Goal: Information Seeking & Learning: Learn about a topic

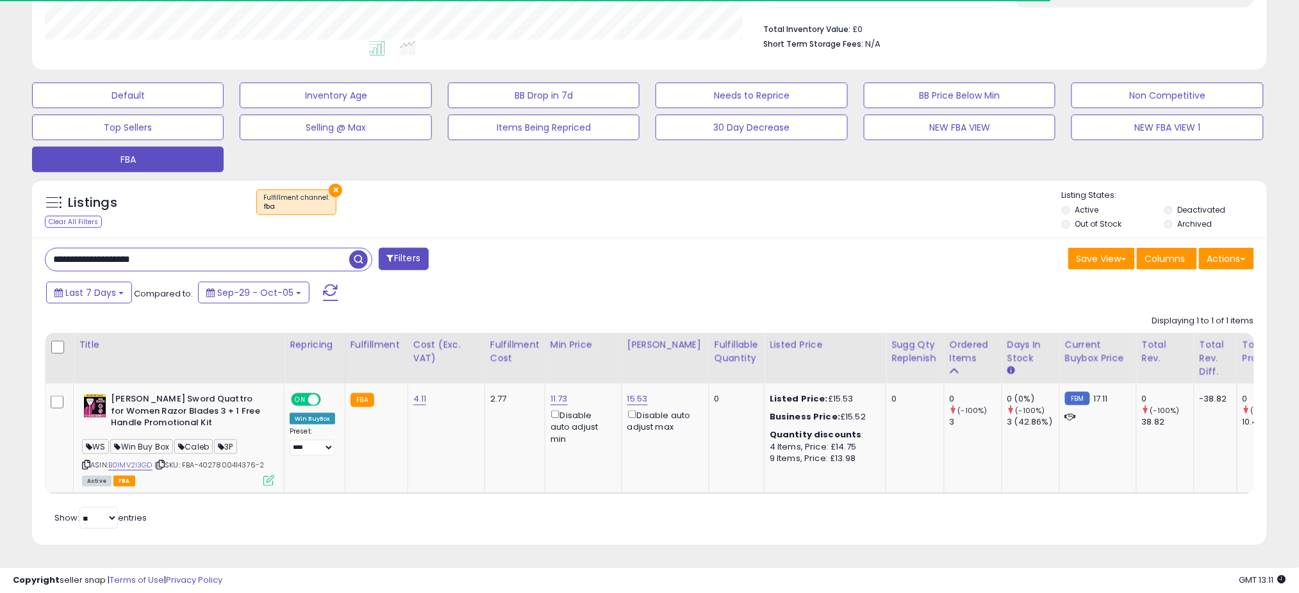
scroll to position [263, 716]
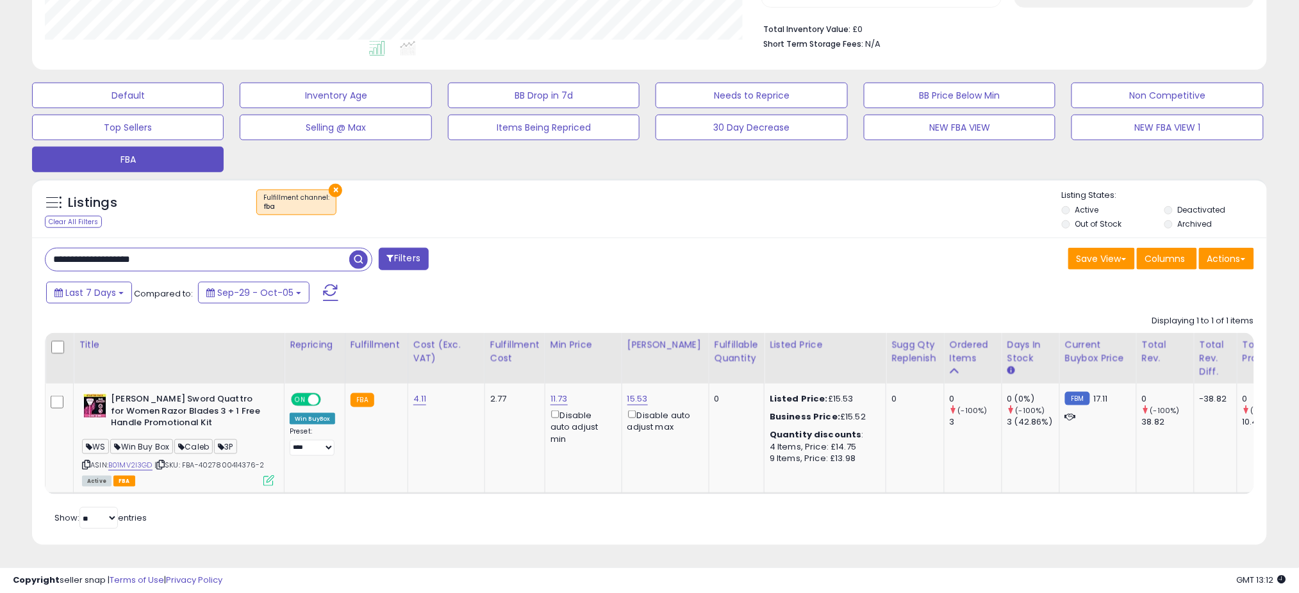
drag, startPoint x: 2, startPoint y: 188, endPoint x: 4, endPoint y: 182, distance: 6.7
click at [2, 188] on div "**********" at bounding box center [649, 157] width 1299 height 873
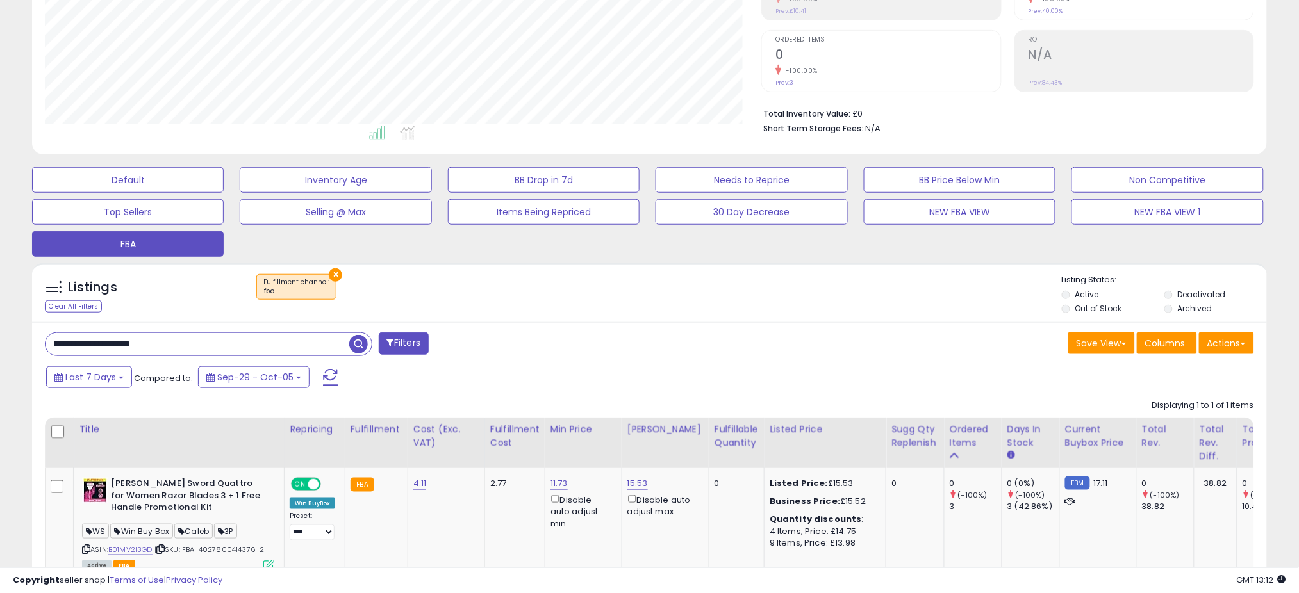
scroll to position [162, 0]
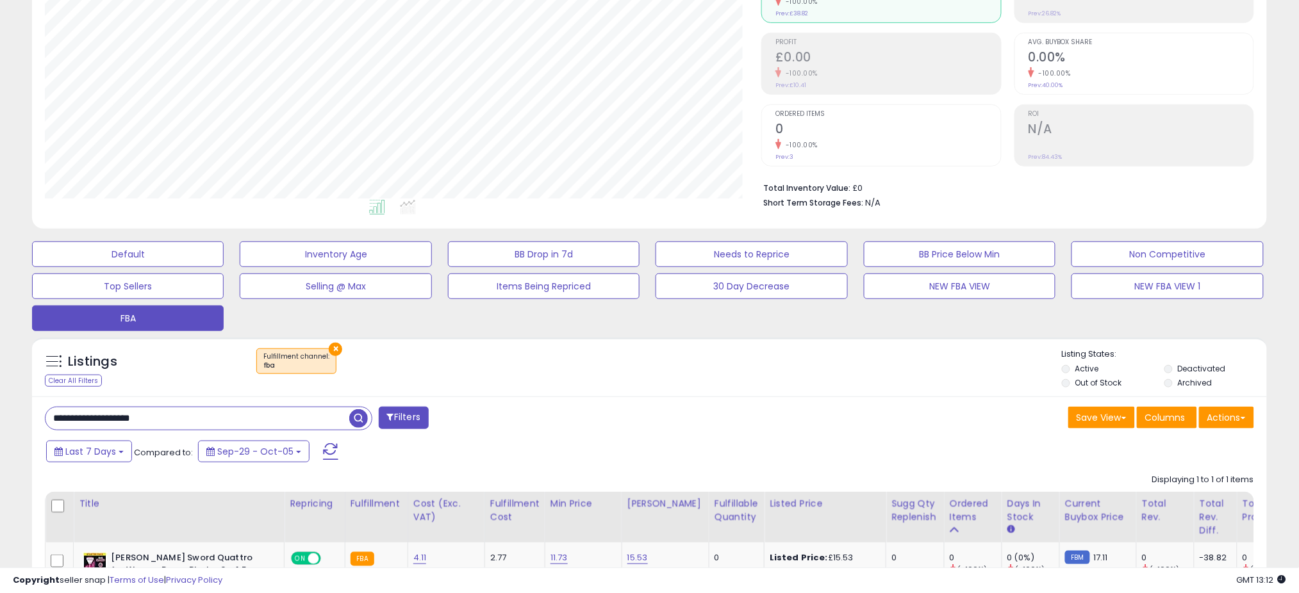
drag, startPoint x: 0, startPoint y: 372, endPoint x: 4, endPoint y: 354, distance: 17.7
click at [0, 352] on div "**********" at bounding box center [649, 316] width 1299 height 873
click at [222, 424] on input "**********" at bounding box center [197, 419] width 304 height 22
drag, startPoint x: 222, startPoint y: 424, endPoint x: 2, endPoint y: 414, distance: 220.6
click at [0, 416] on div "**********" at bounding box center [649, 316] width 1299 height 873
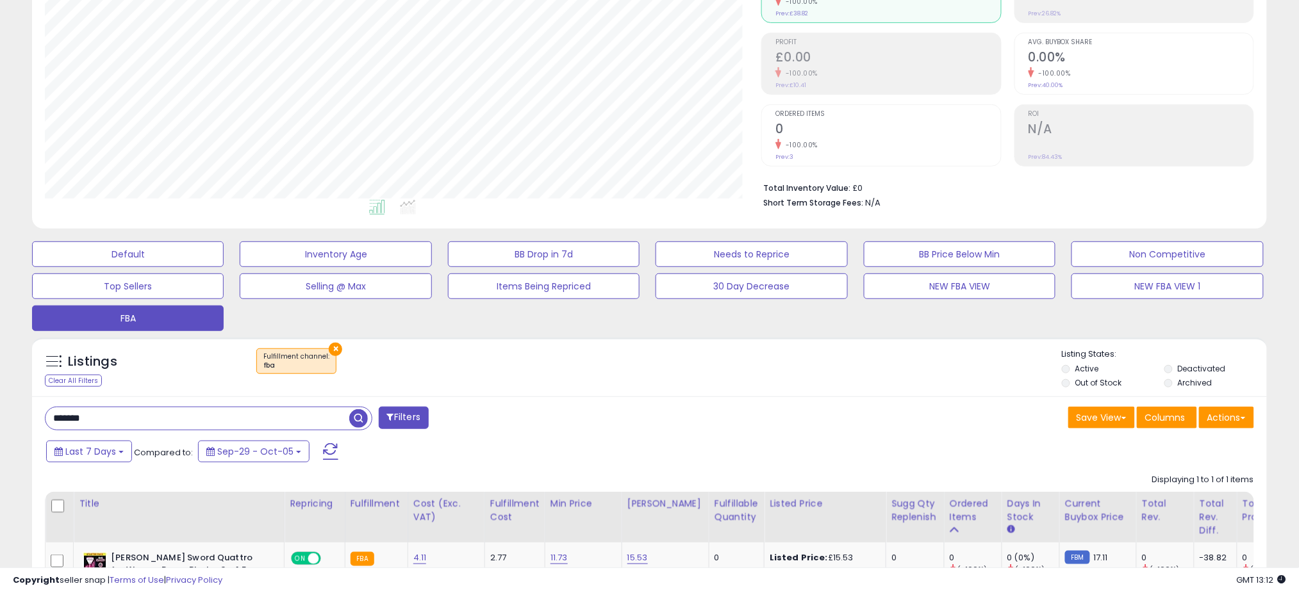
type input "*******"
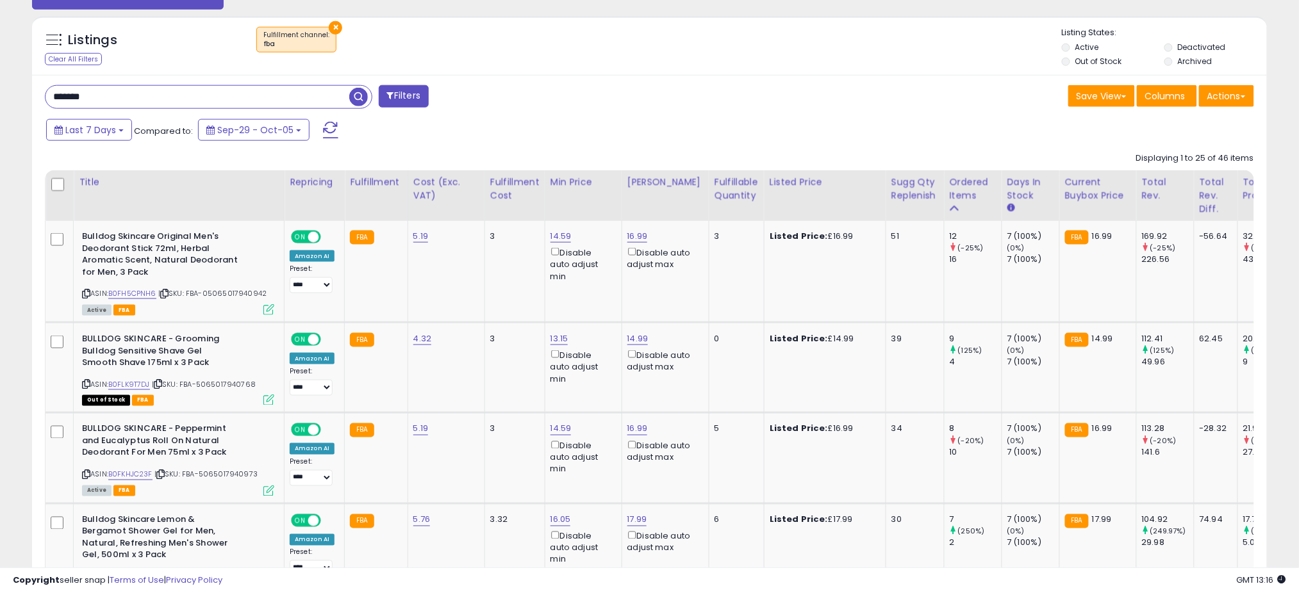
scroll to position [598, 0]
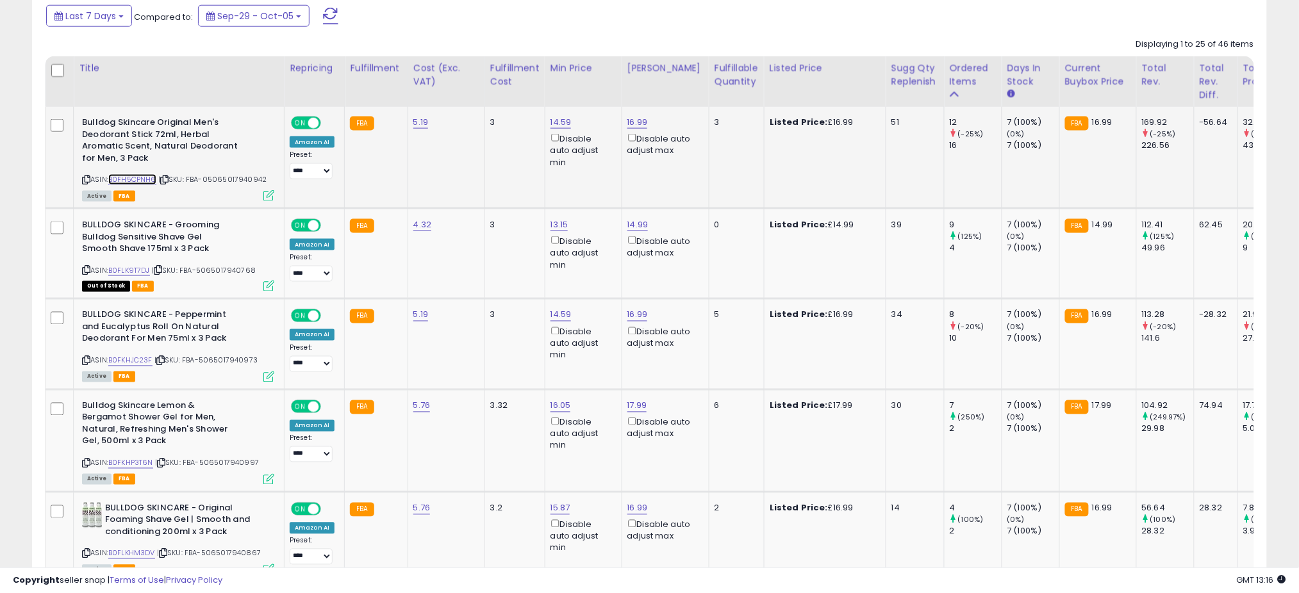
click at [132, 182] on link "B0FH5CPNH6" at bounding box center [132, 179] width 48 height 11
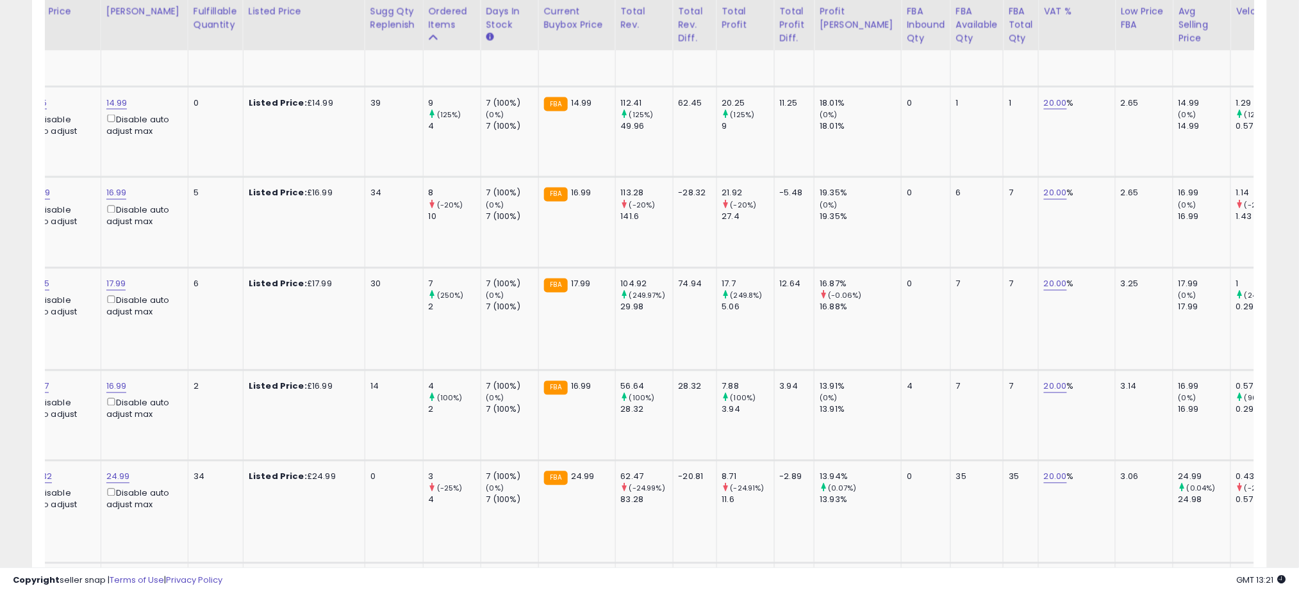
scroll to position [0, 0]
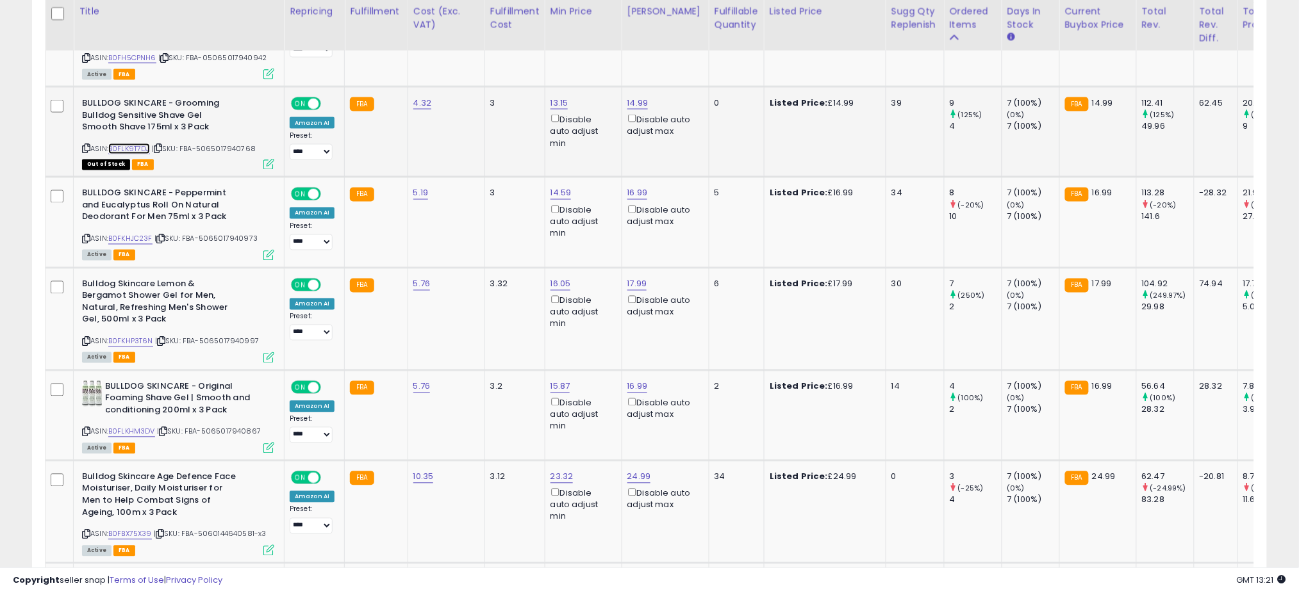
click at [120, 152] on link "B0FLK9T7DJ" at bounding box center [129, 149] width 42 height 11
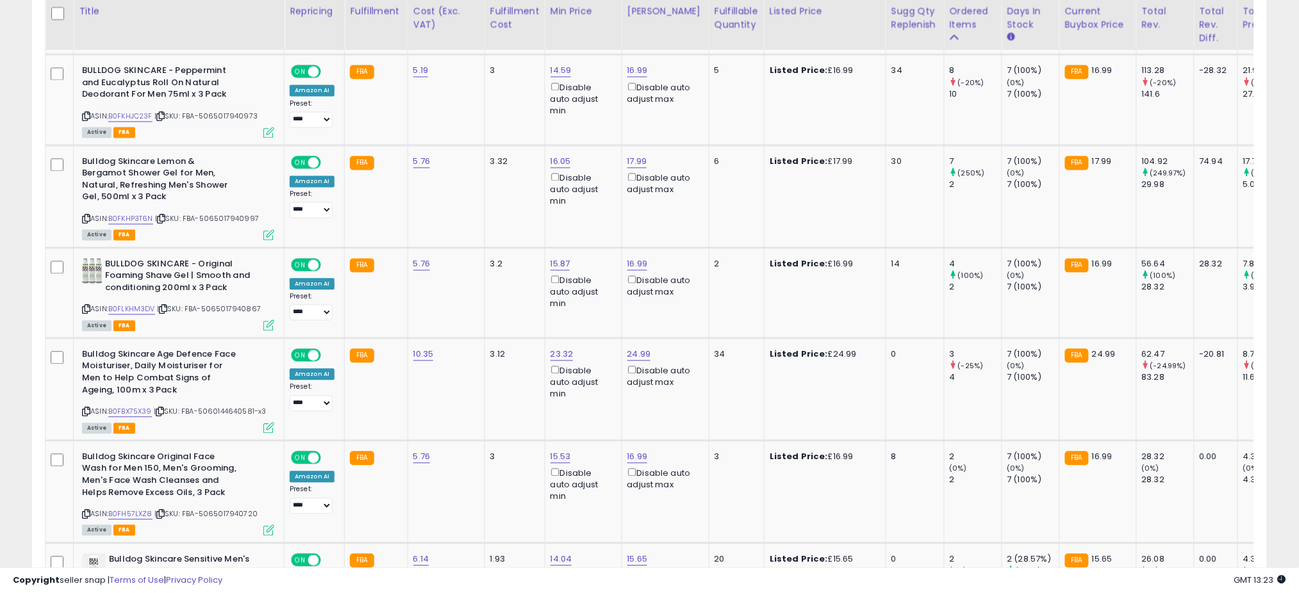
scroll to position [846, 0]
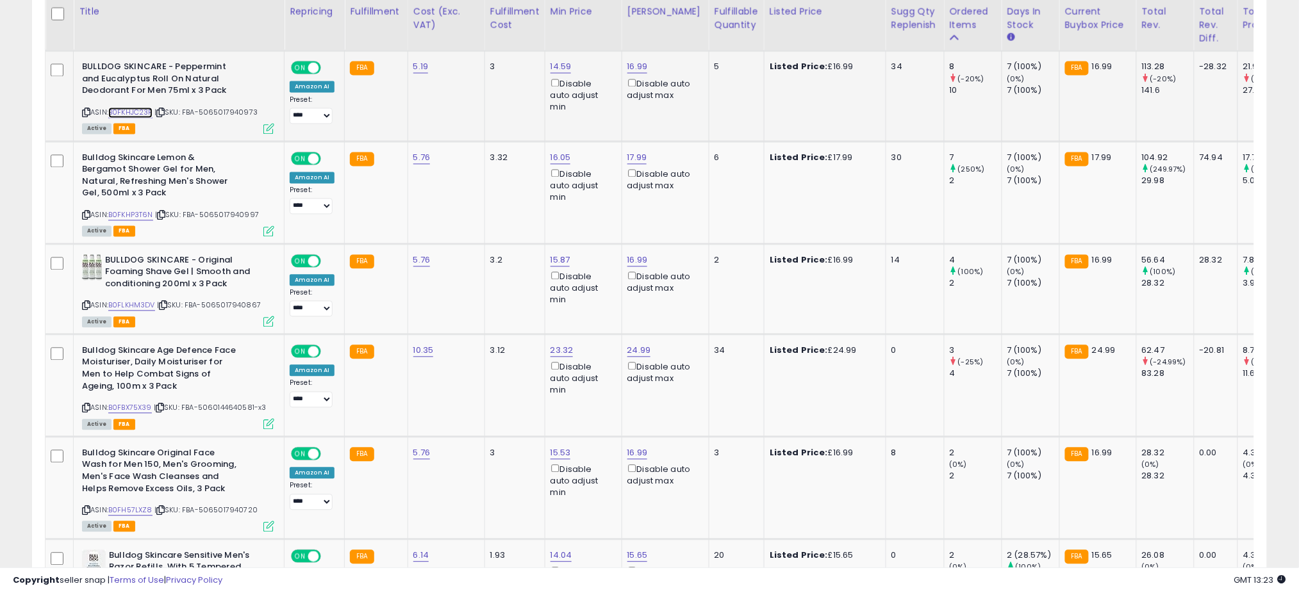
click at [137, 113] on link "B0FKHJC23F" at bounding box center [130, 113] width 44 height 11
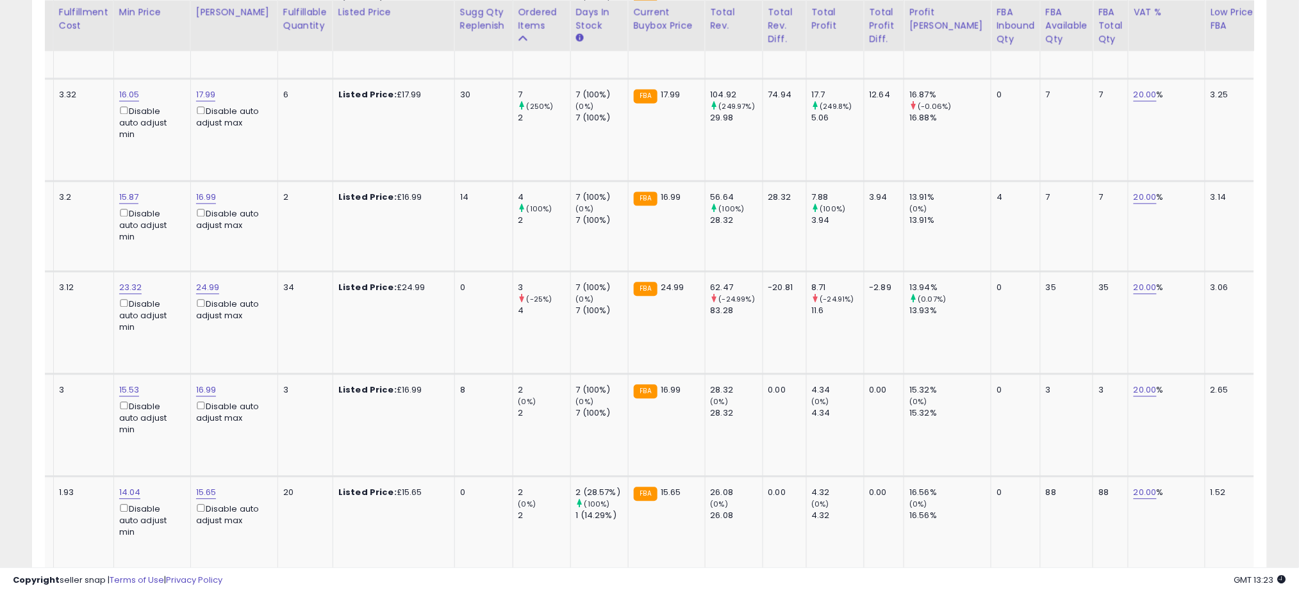
scroll to position [0, 0]
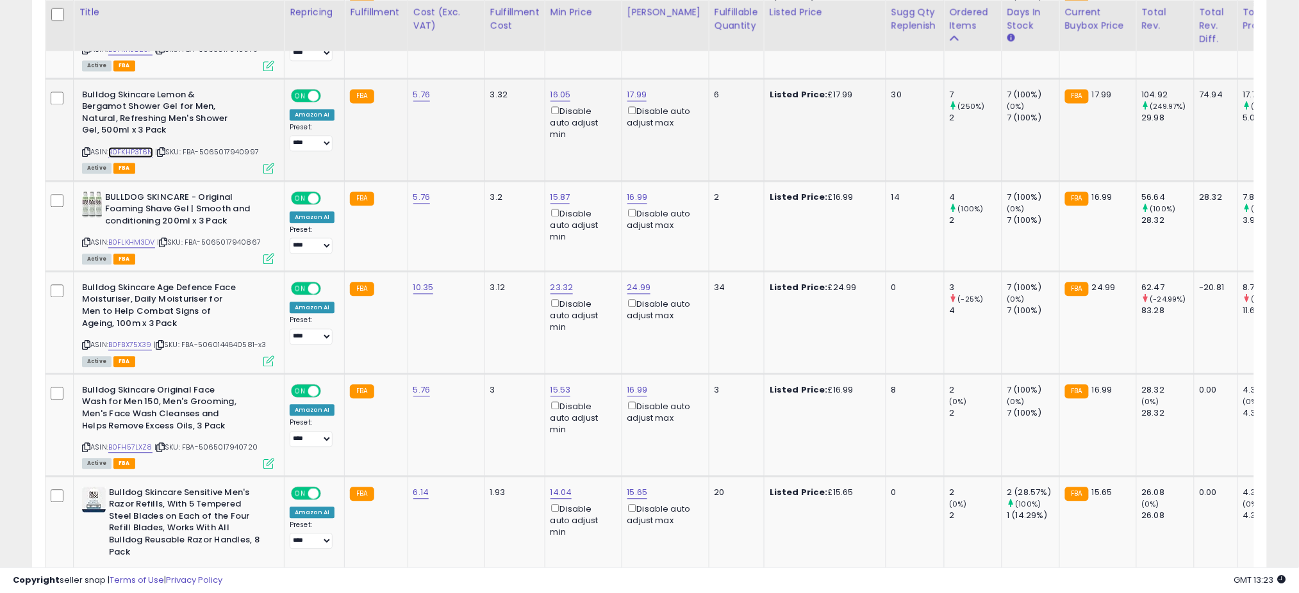
click at [139, 153] on link "B0FKHP3T6N" at bounding box center [130, 152] width 45 height 11
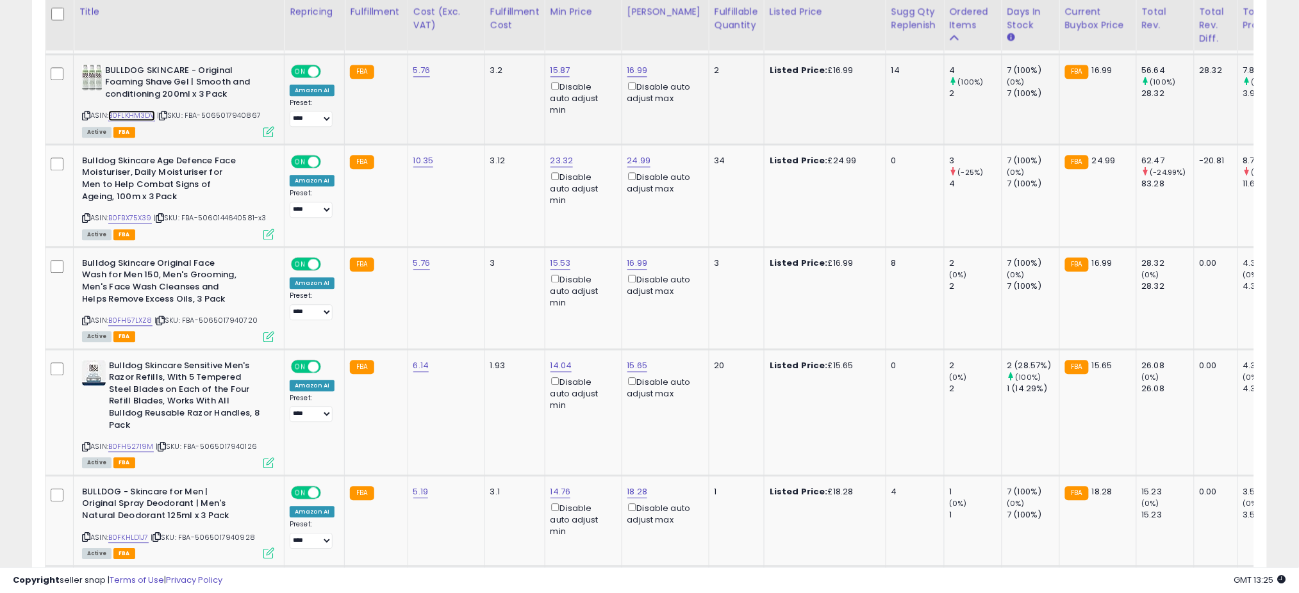
click at [131, 112] on link "B0FLKHM3DV" at bounding box center [131, 115] width 47 height 11
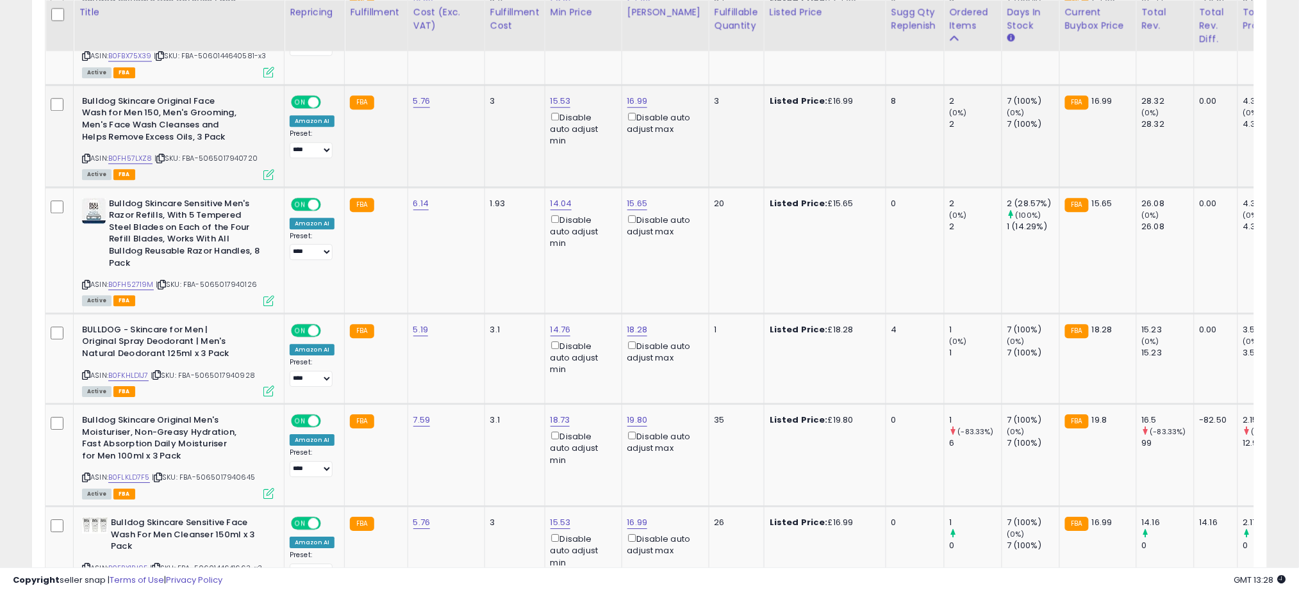
click at [267, 169] on icon at bounding box center [268, 174] width 11 height 11
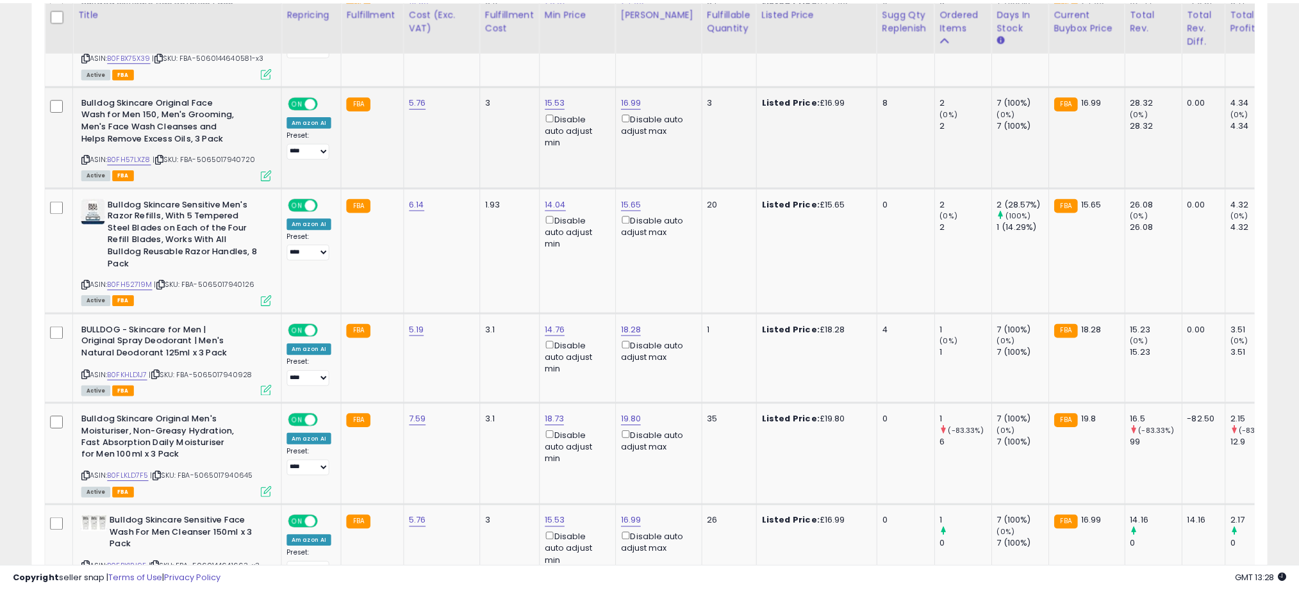
scroll to position [263, 724]
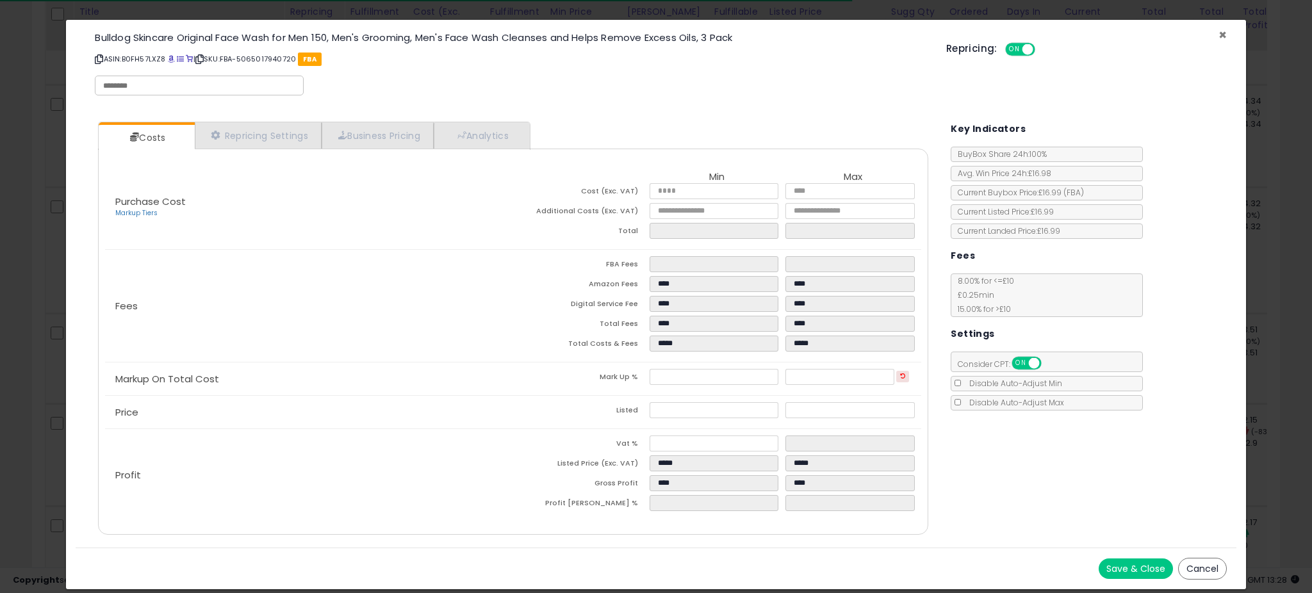
click at [1219, 35] on span "×" at bounding box center [1223, 35] width 8 height 19
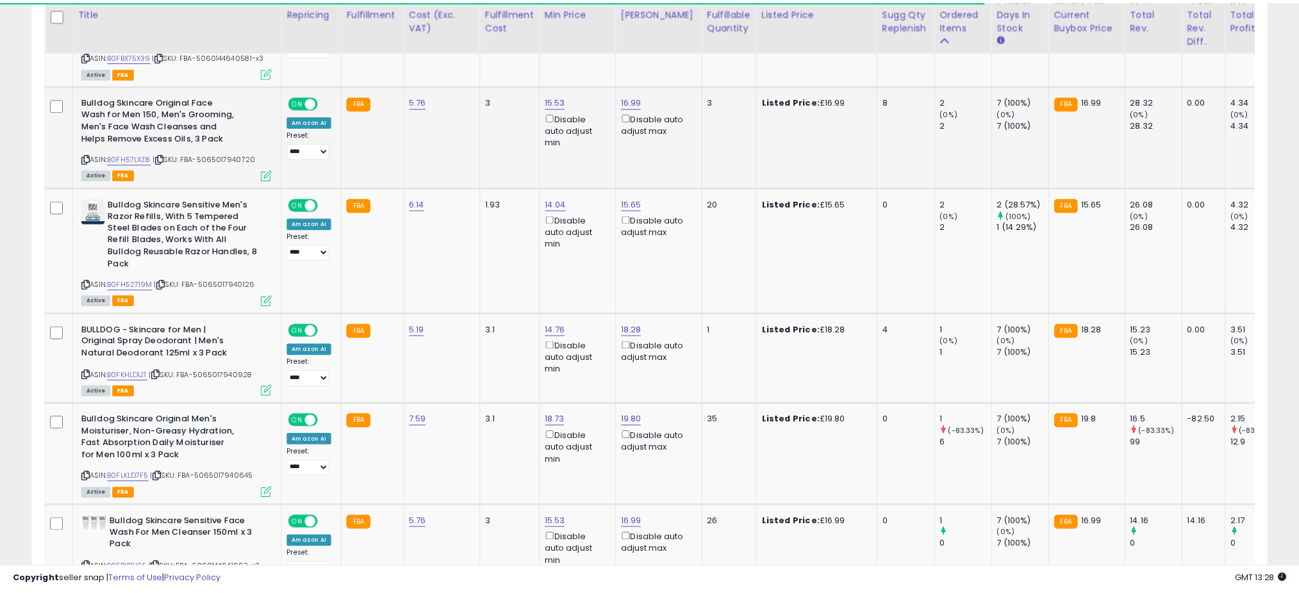
scroll to position [640540, 640086]
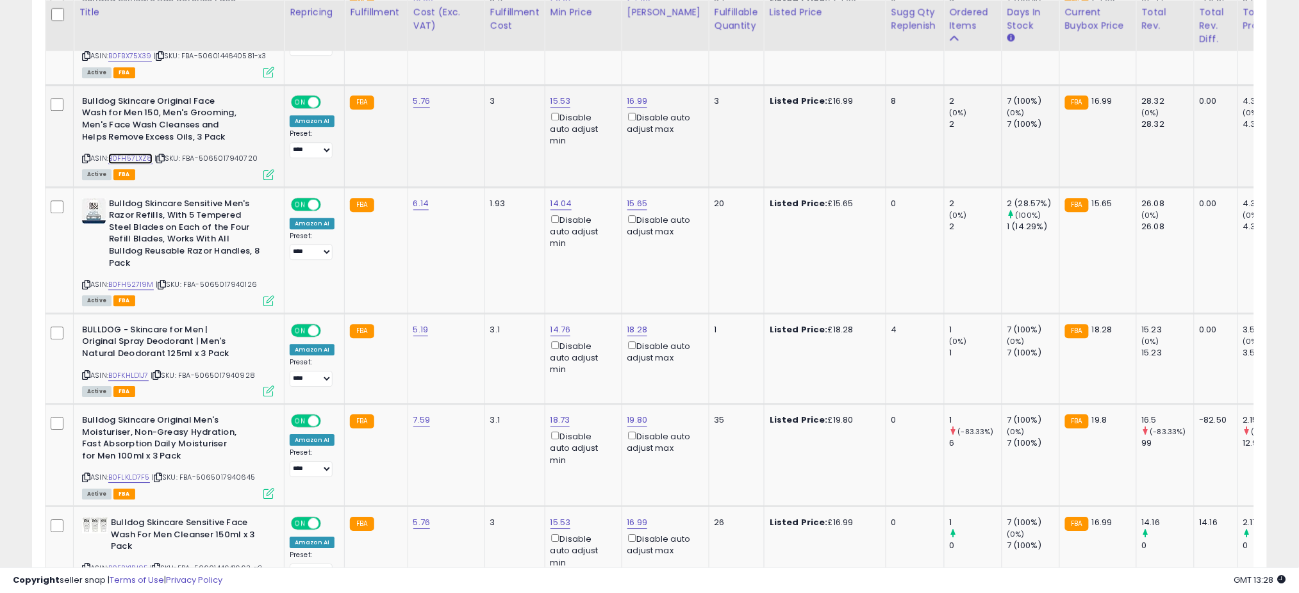
click at [139, 155] on link "B0FH57LXZ8" at bounding box center [130, 158] width 44 height 11
click at [137, 156] on link "B0FH57LXZ8" at bounding box center [130, 158] width 44 height 11
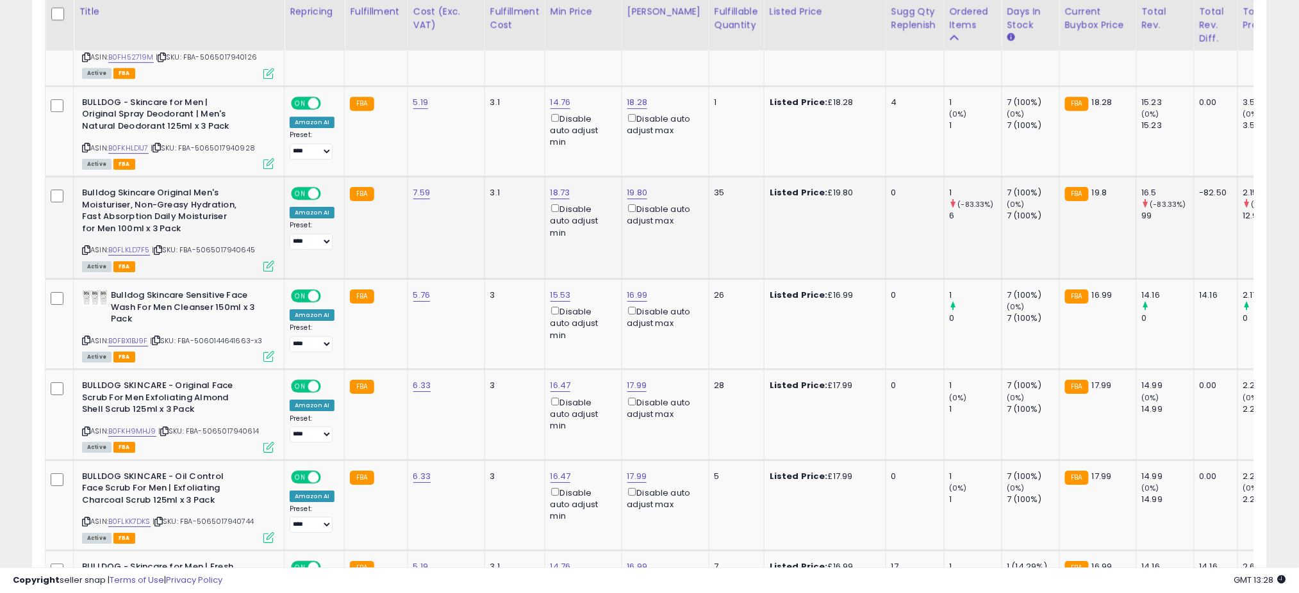
scroll to position [1455, 0]
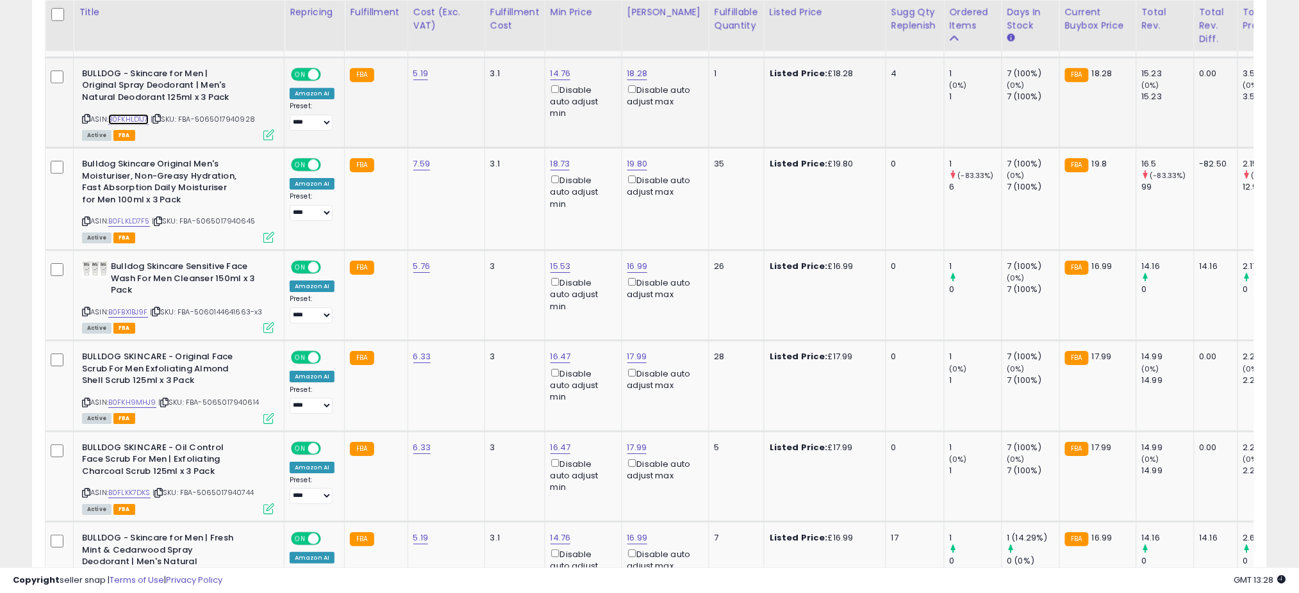
click at [119, 114] on link "B0FKHLD1J7" at bounding box center [128, 119] width 40 height 11
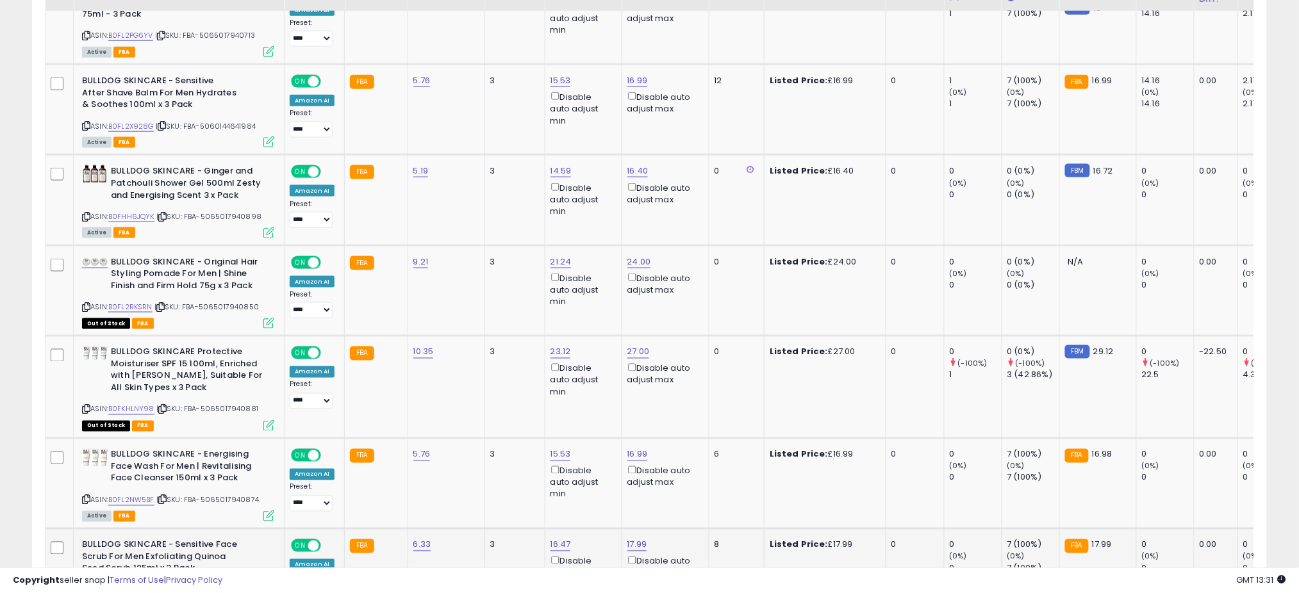
scroll to position [2351, 0]
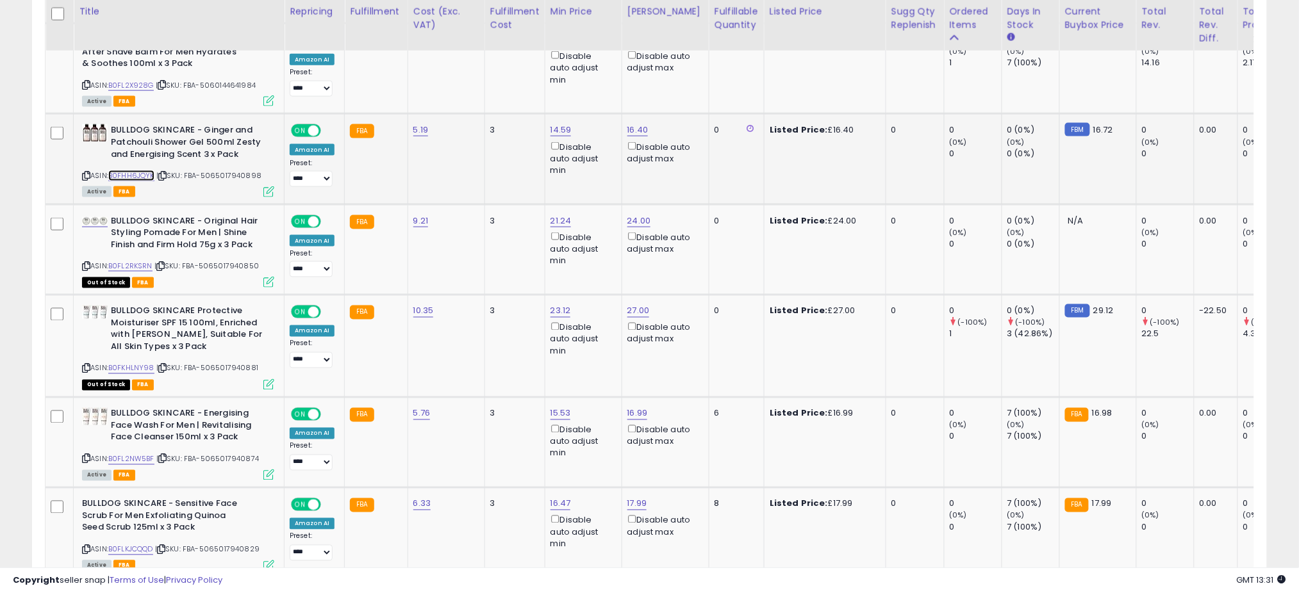
click at [142, 170] on link "B0FHH6JQYK" at bounding box center [131, 175] width 46 height 11
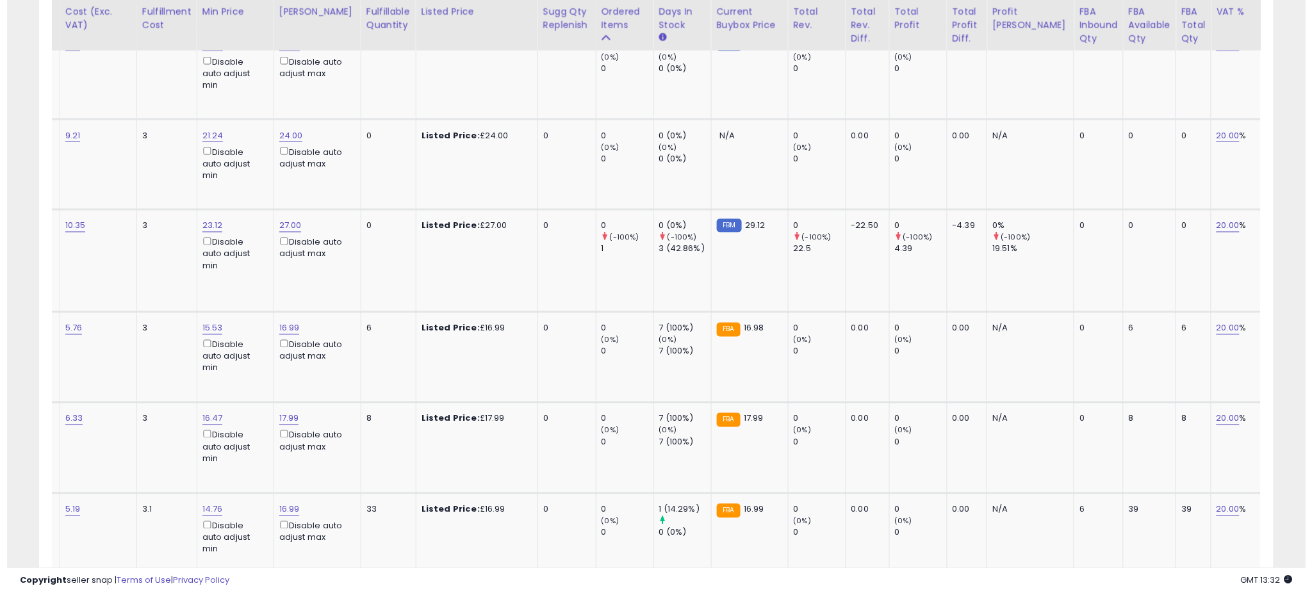
scroll to position [0, 0]
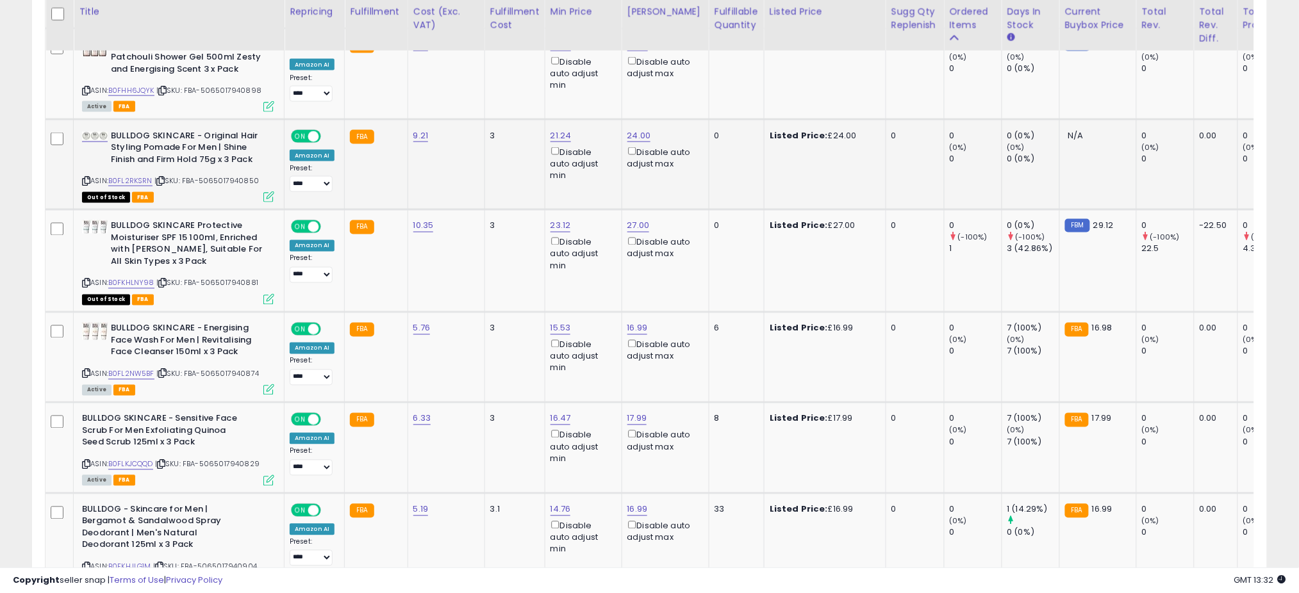
click at [265, 192] on icon at bounding box center [268, 197] width 11 height 11
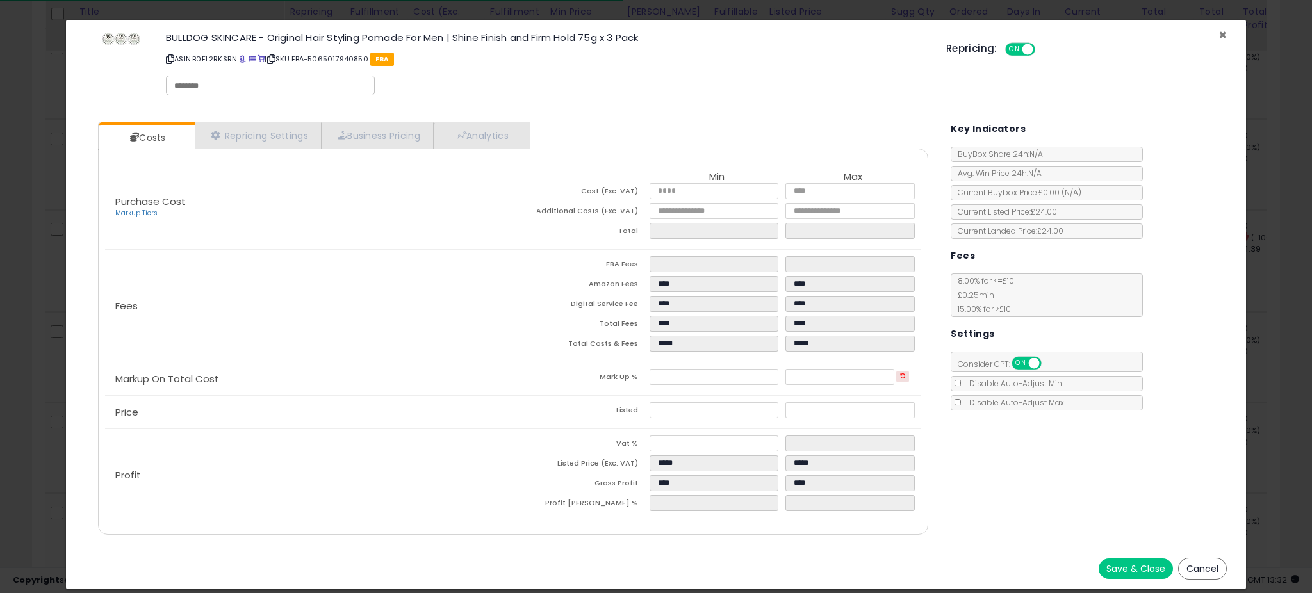
click at [1223, 31] on span "×" at bounding box center [1223, 35] width 8 height 19
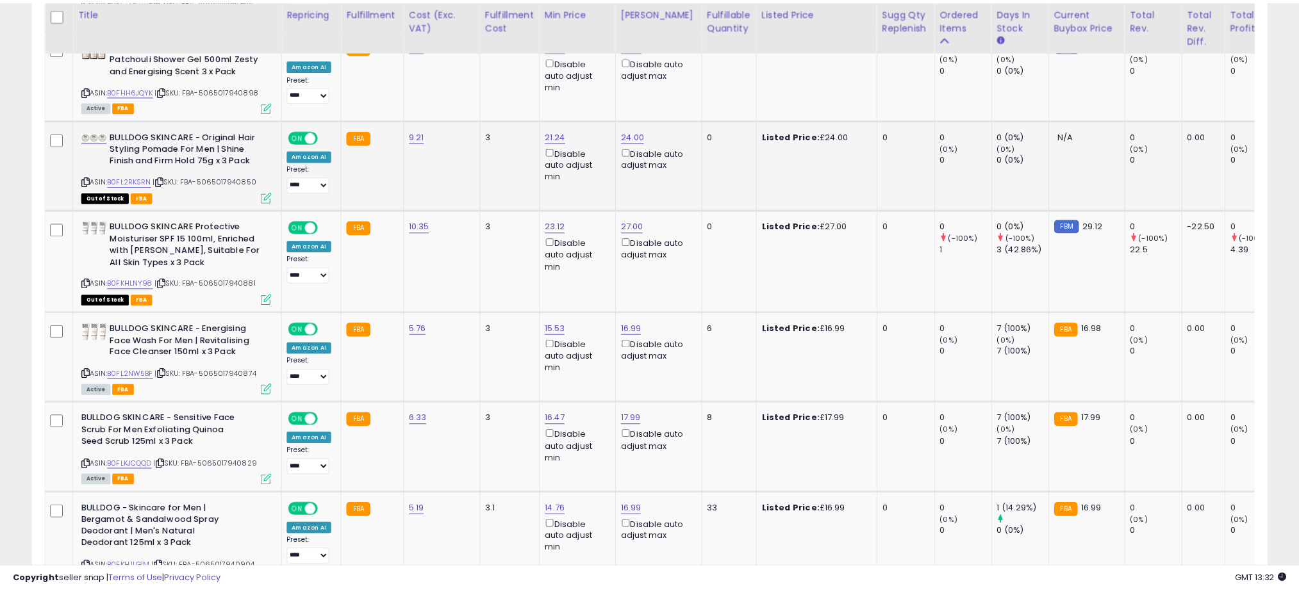
scroll to position [640540, 640086]
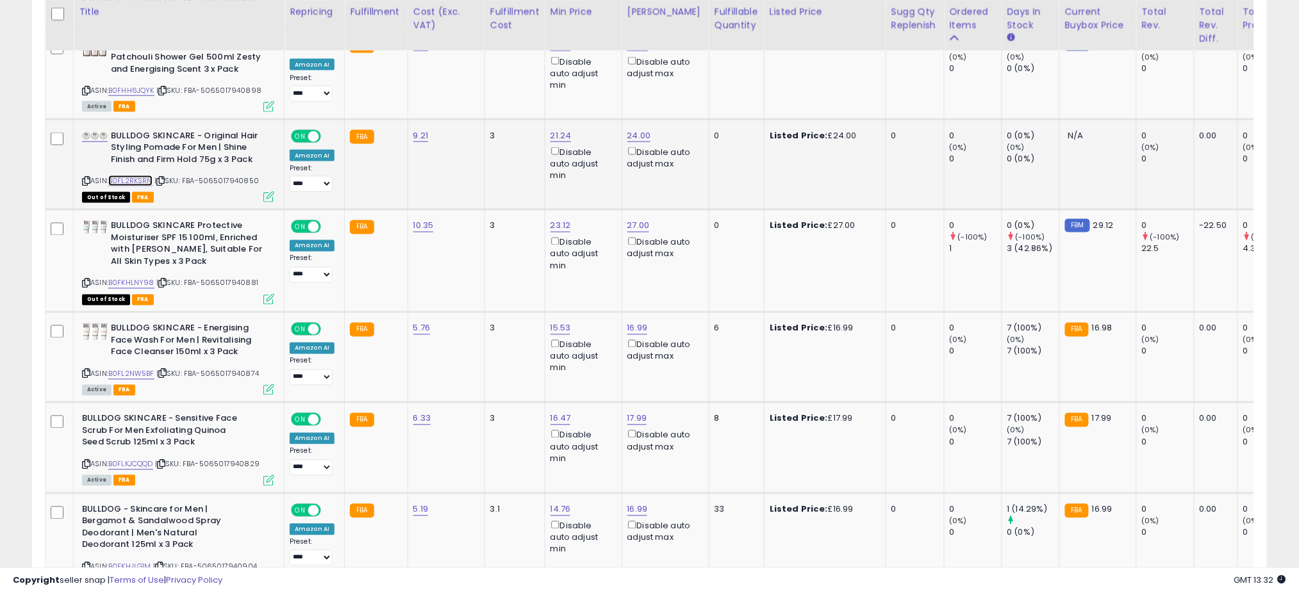
click at [129, 176] on link "B0FL2RKSRN" at bounding box center [130, 181] width 44 height 11
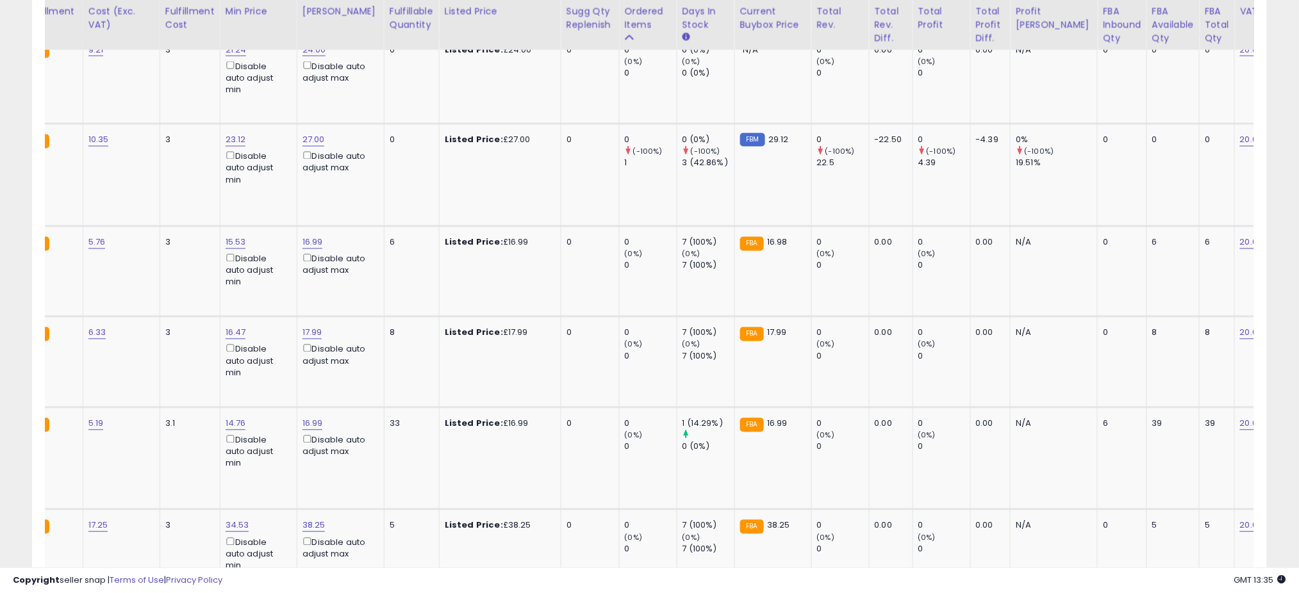
scroll to position [0, 0]
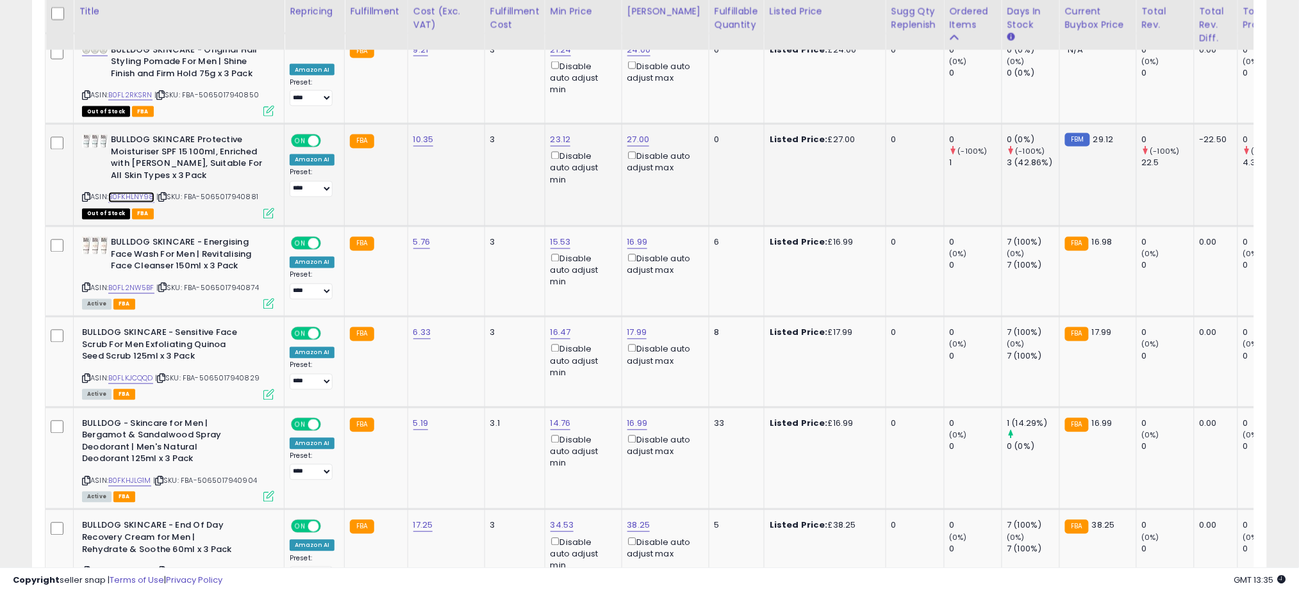
click at [146, 192] on link "B0FKHLNY98" at bounding box center [131, 197] width 46 height 11
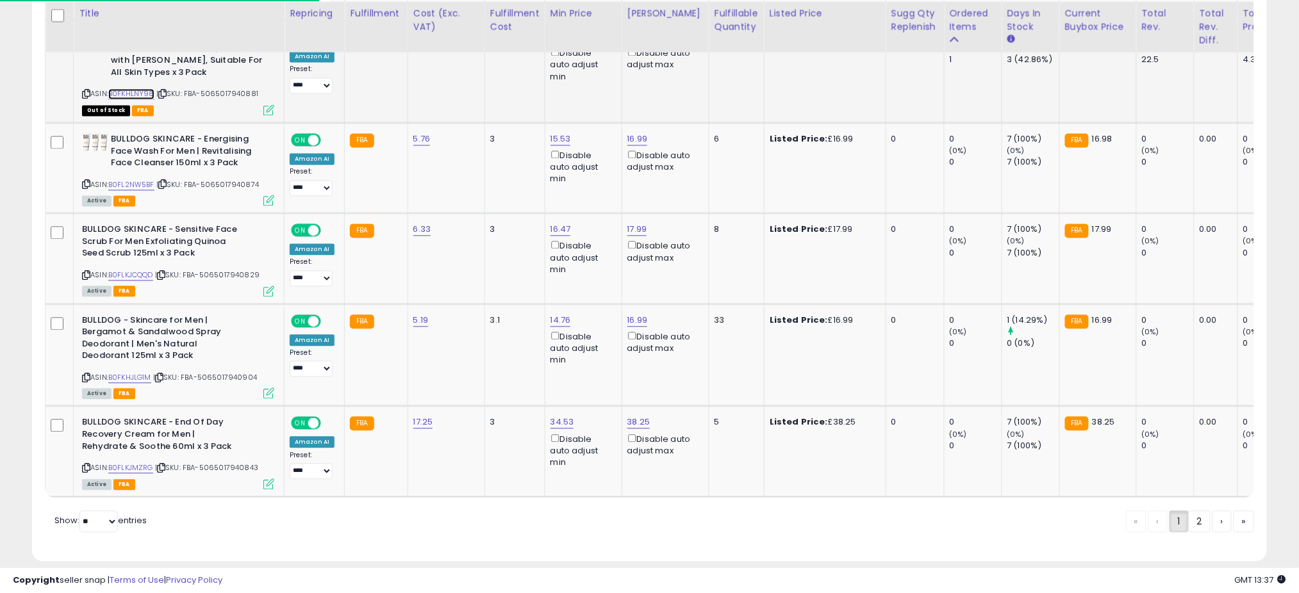
scroll to position [2629, 0]
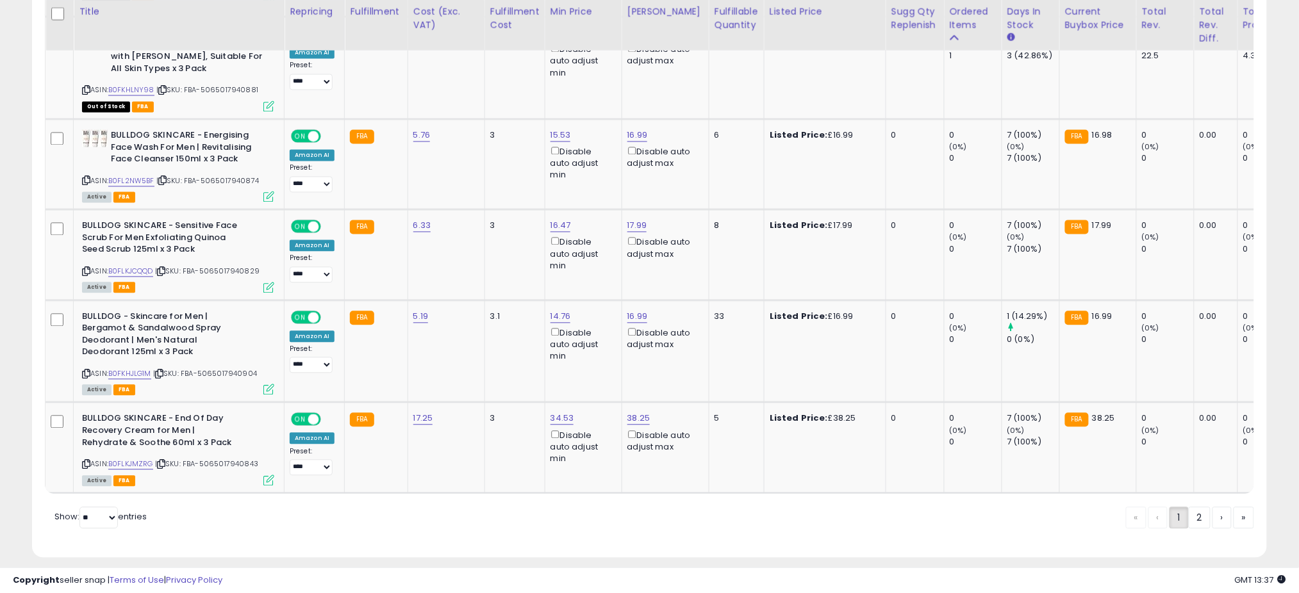
click at [1198, 509] on link "2" at bounding box center [1200, 519] width 22 height 22
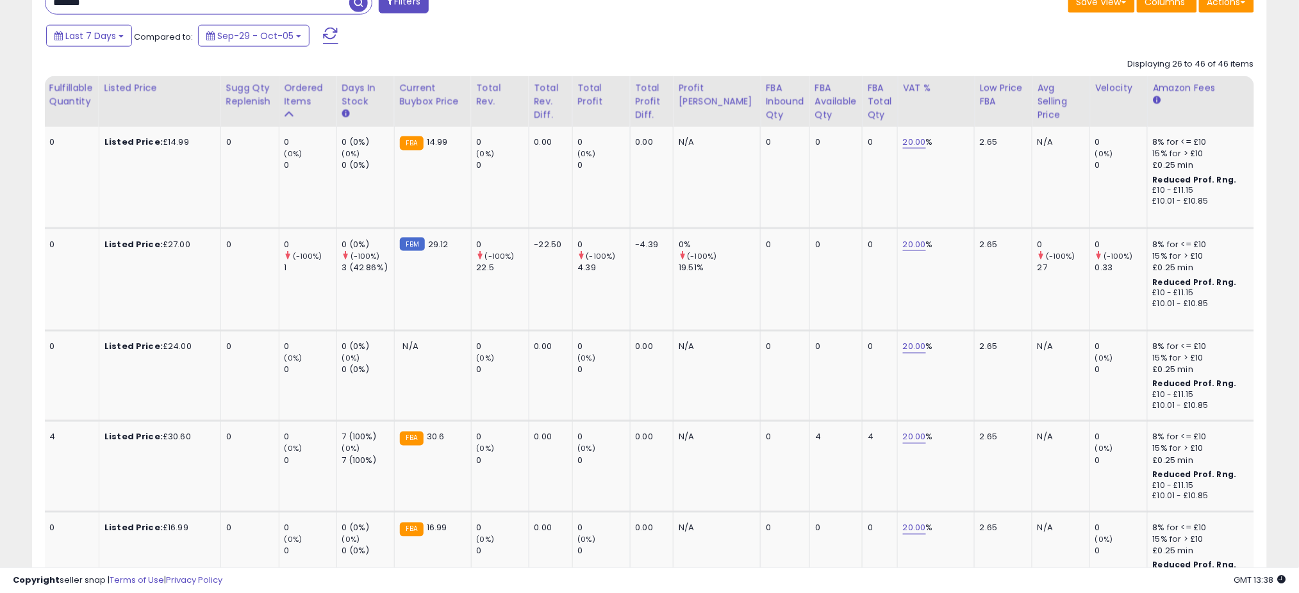
scroll to position [0, 0]
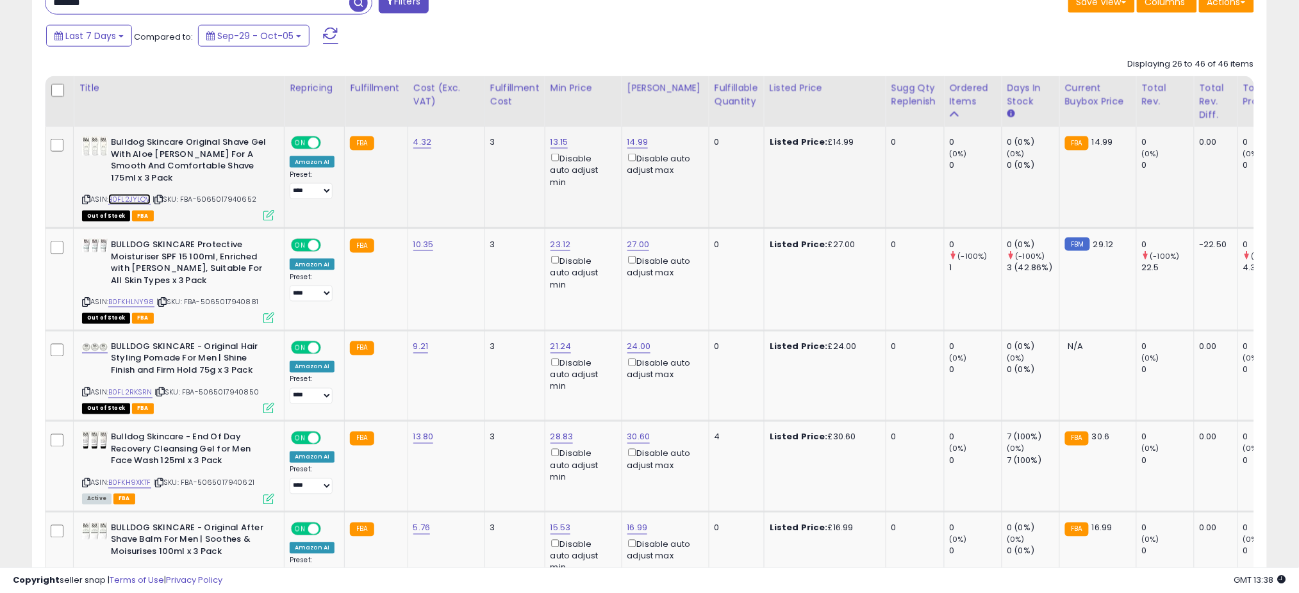
click at [132, 194] on link "B0FL2JYLQV" at bounding box center [129, 199] width 42 height 11
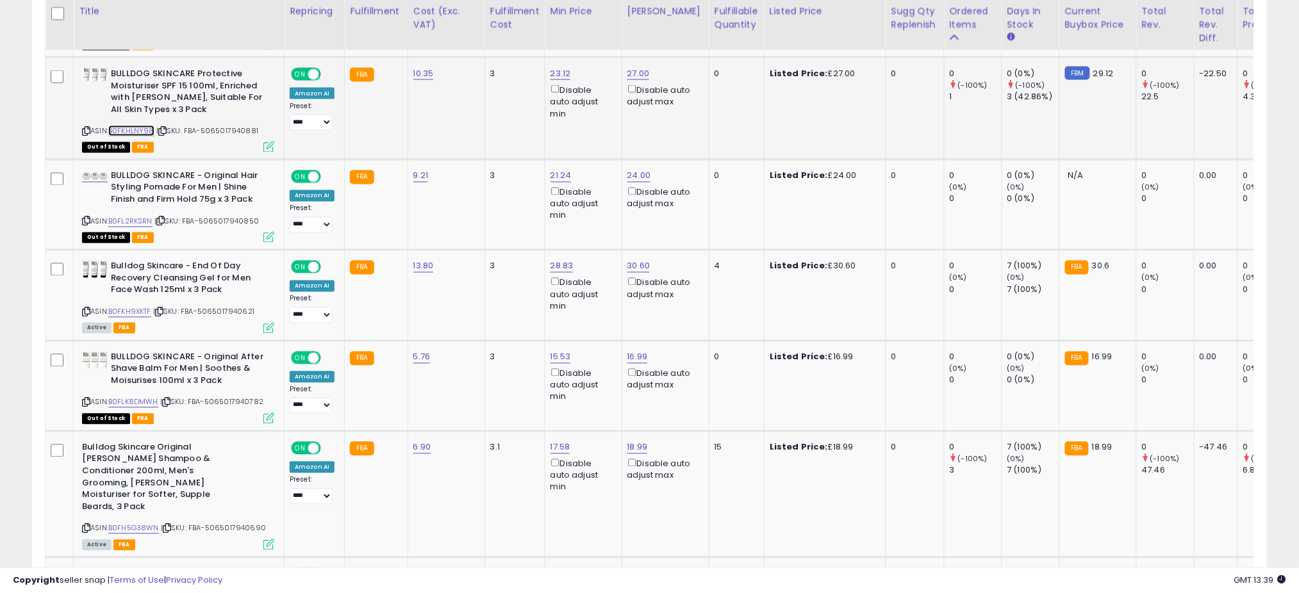
click at [144, 126] on link "B0FKHLNY98" at bounding box center [131, 131] width 46 height 11
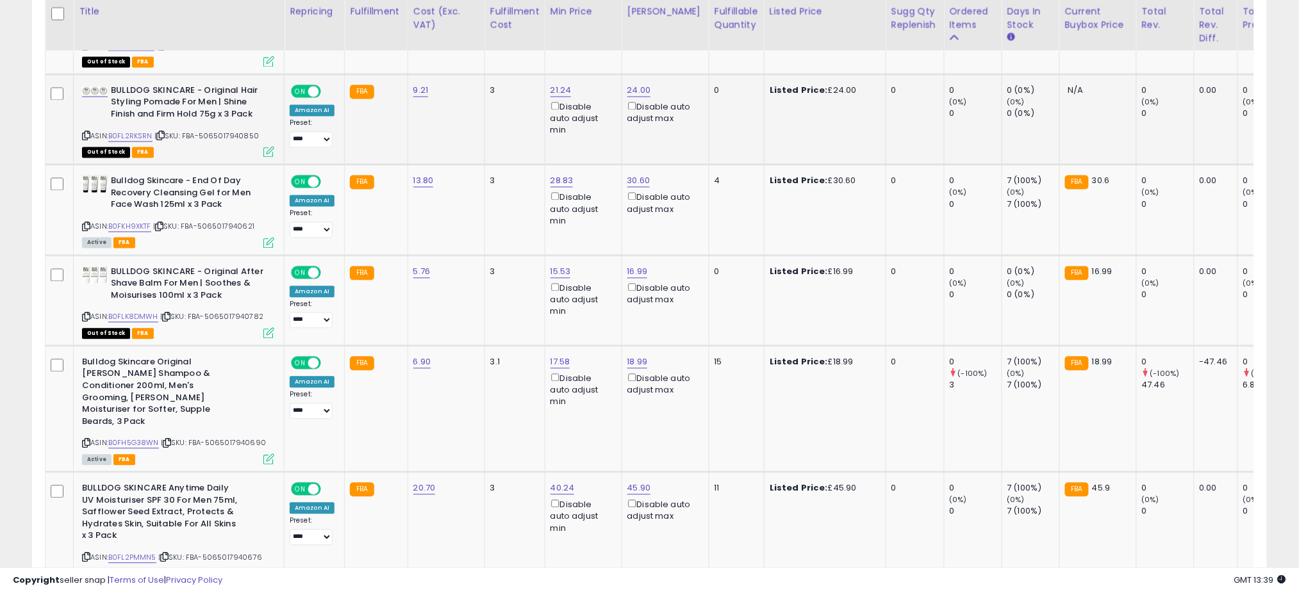
click at [263, 147] on icon at bounding box center [268, 152] width 11 height 11
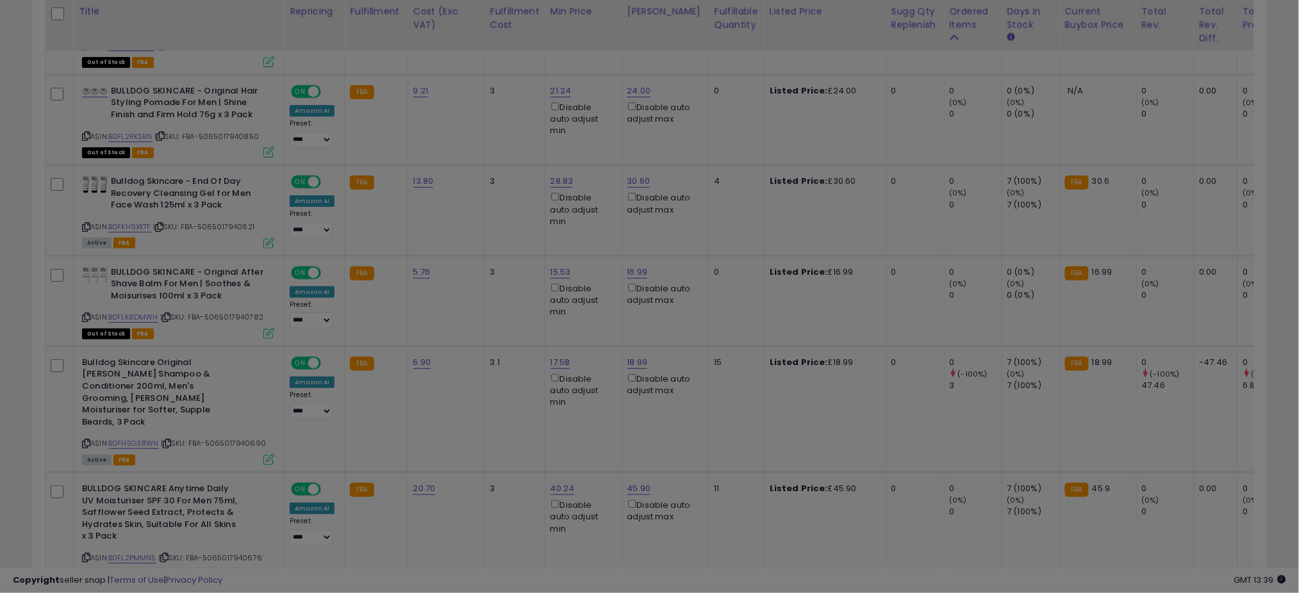
scroll to position [263, 724]
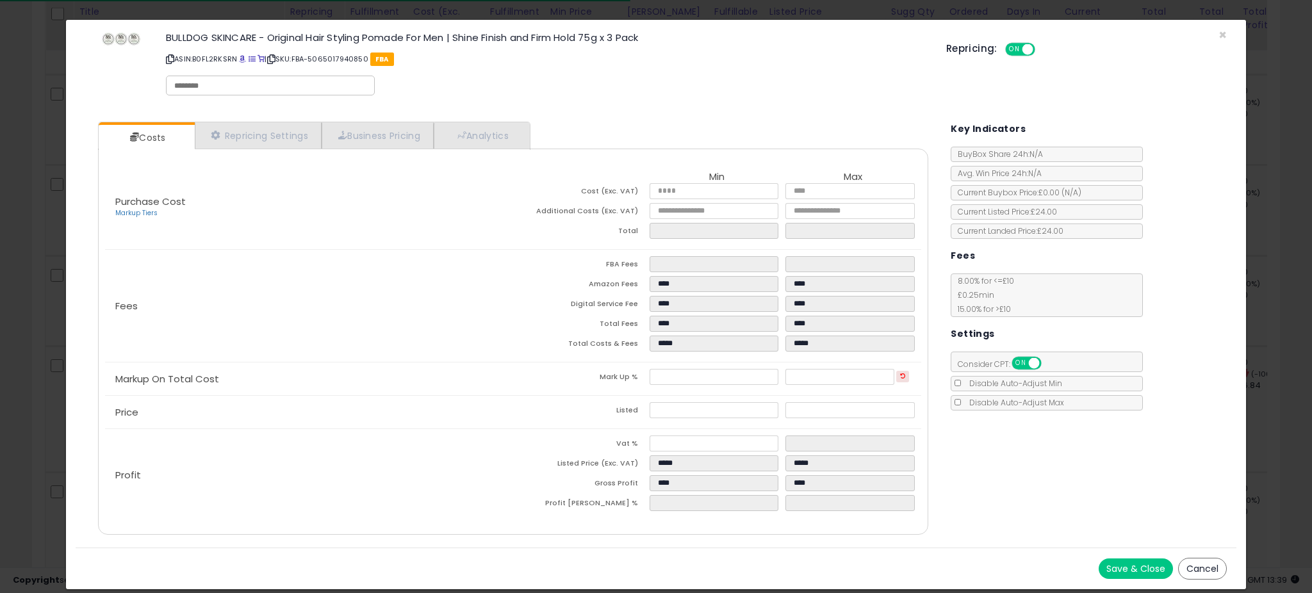
click at [1227, 35] on div "BULLDOG SKINCARE - Original Hair Styling Pomade For Men | Shine Finish and Firm…" at bounding box center [656, 65] width 1160 height 73
click at [1222, 32] on span "×" at bounding box center [1223, 35] width 8 height 19
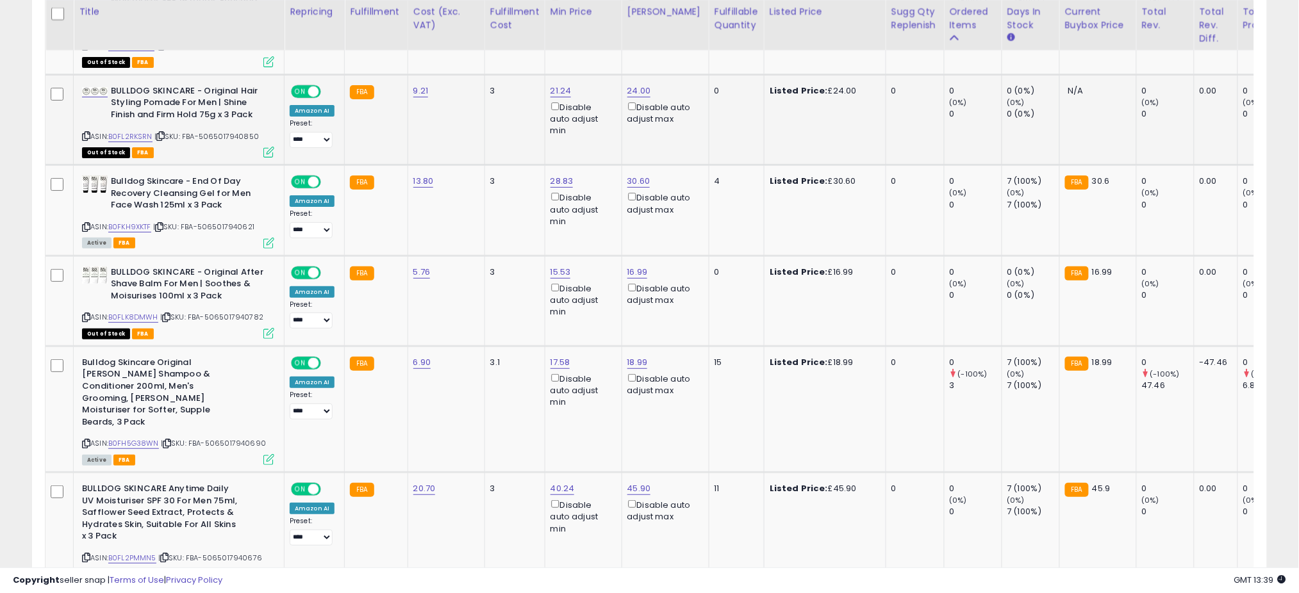
scroll to position [640540, 640086]
click at [134, 131] on link "B0FL2RKSRN" at bounding box center [130, 136] width 44 height 11
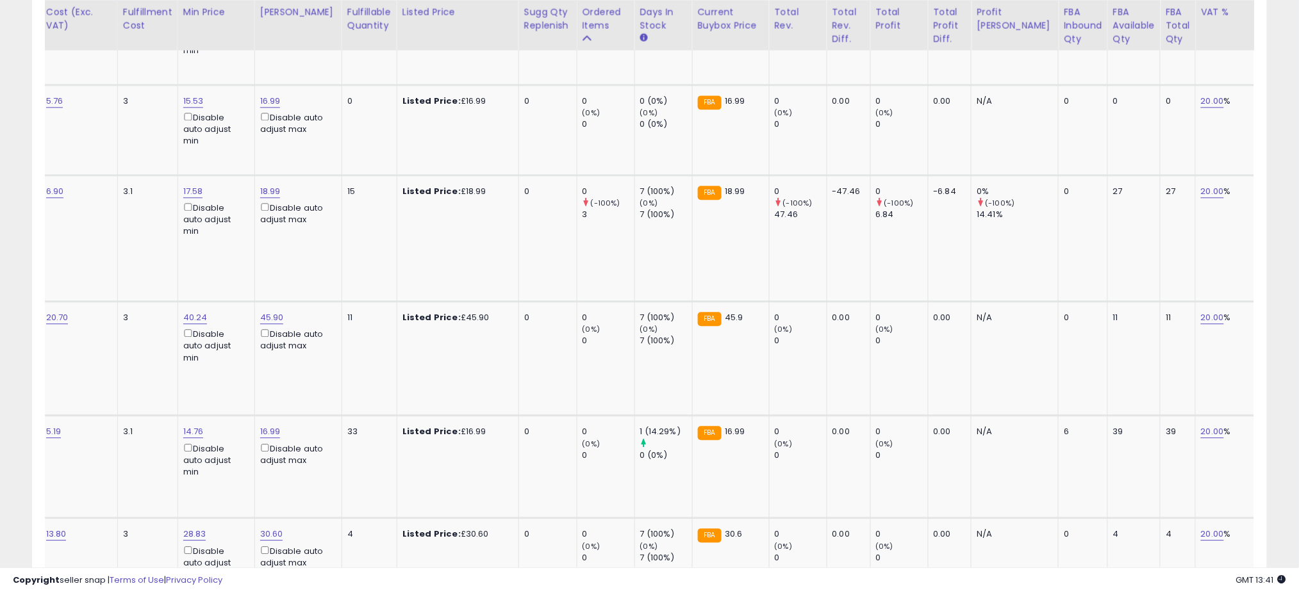
scroll to position [0, 0]
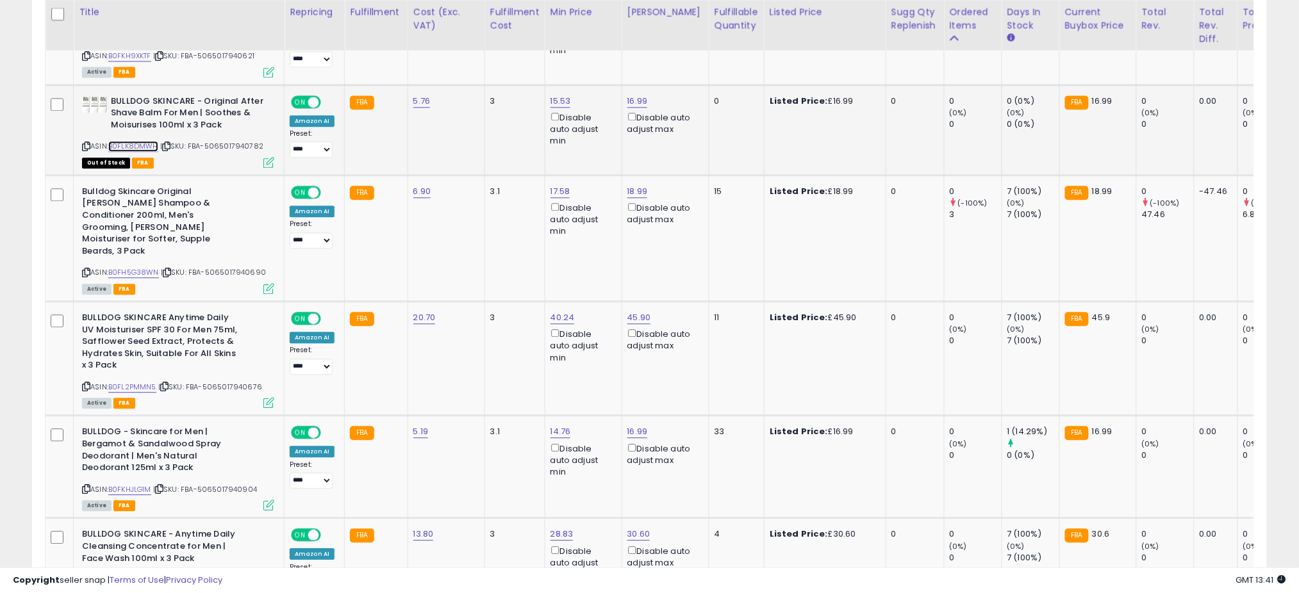
click at [144, 141] on link "B0FLK8DMWH" at bounding box center [133, 146] width 50 height 11
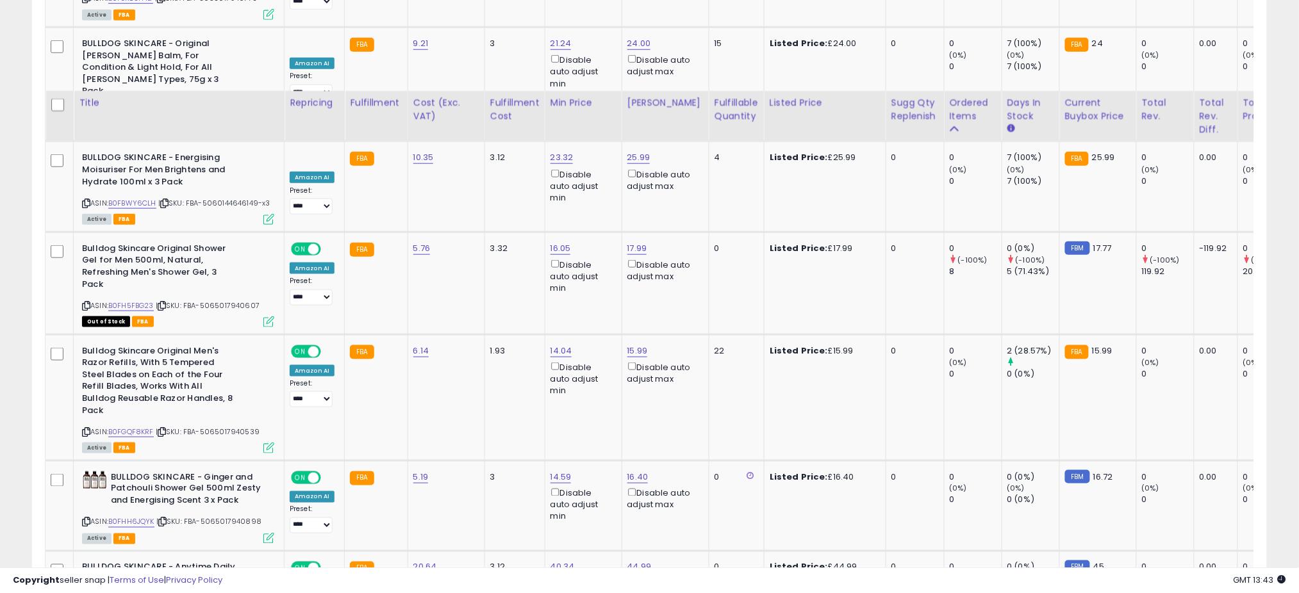
scroll to position [2278, 0]
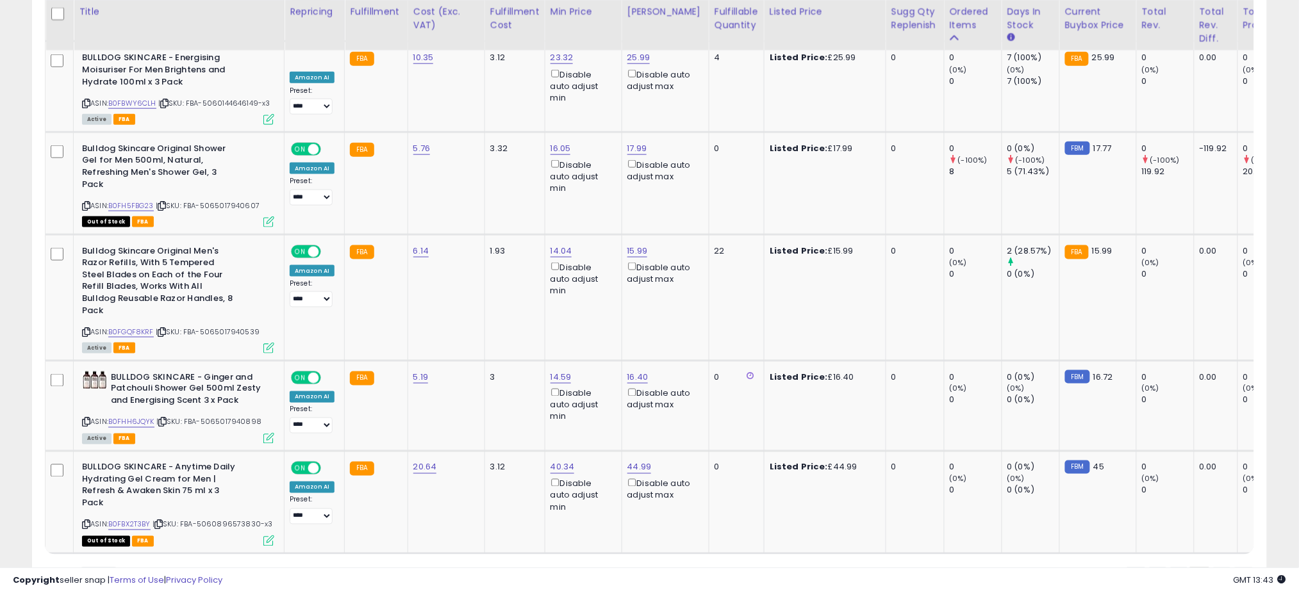
drag, startPoint x: 4, startPoint y: 379, endPoint x: 13, endPoint y: 368, distance: 14.6
